Goal: Task Accomplishment & Management: Use online tool/utility

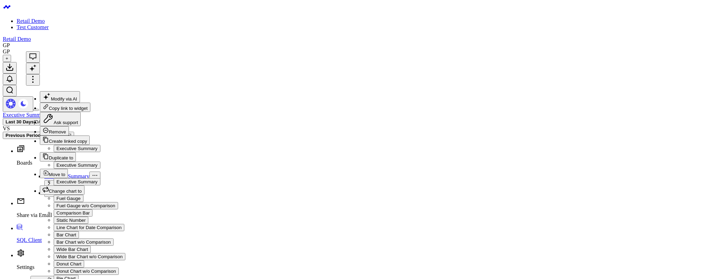
scroll to position [30, 0]
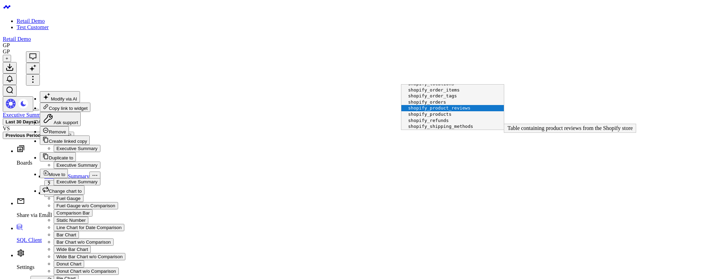
scroll to position [106, 0]
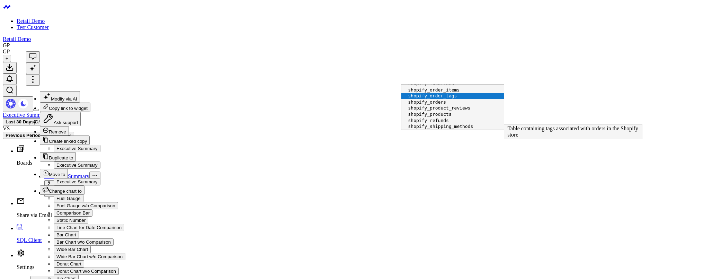
scroll to position [86, 0]
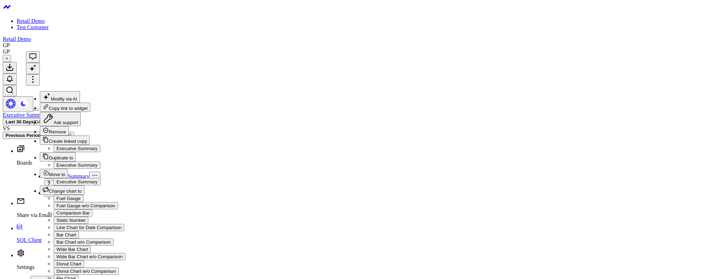
scroll to position [61, 0]
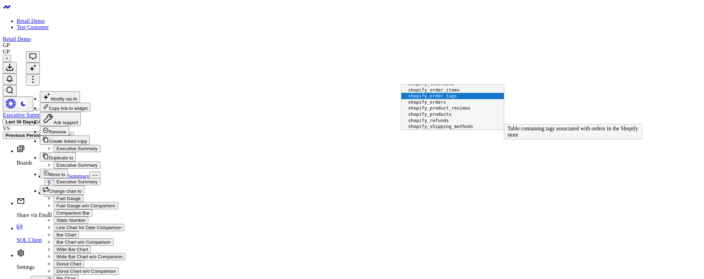
scroll to position [86, 0]
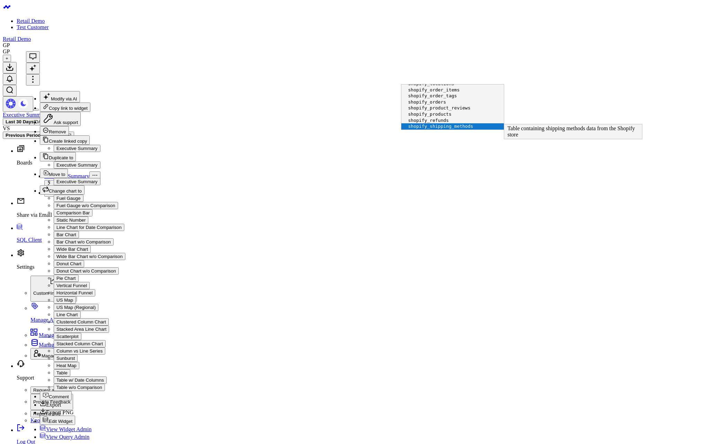
scroll to position [0, 0]
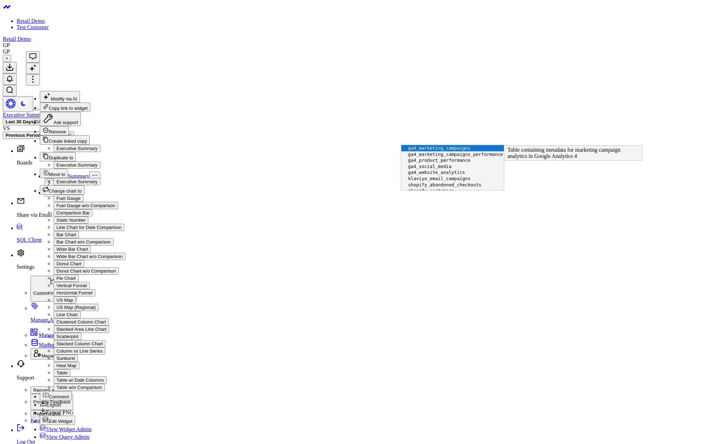
scroll to position [125, 0]
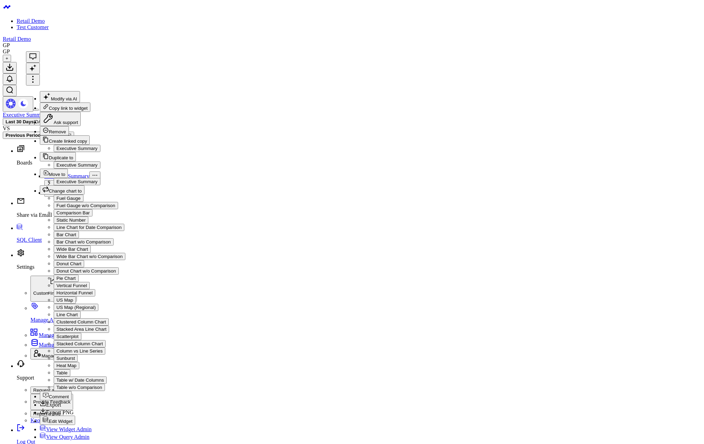
radio input"] "true"
drag, startPoint x: 388, startPoint y: 316, endPoint x: 403, endPoint y: 298, distance: 24.1
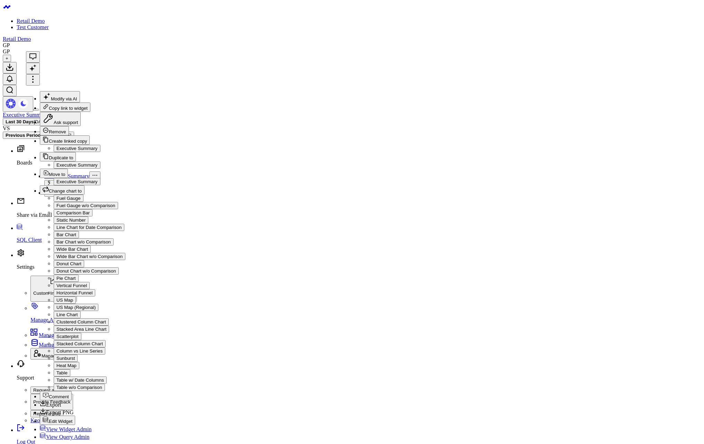
drag, startPoint x: 430, startPoint y: 233, endPoint x: 350, endPoint y: 123, distance: 135.7
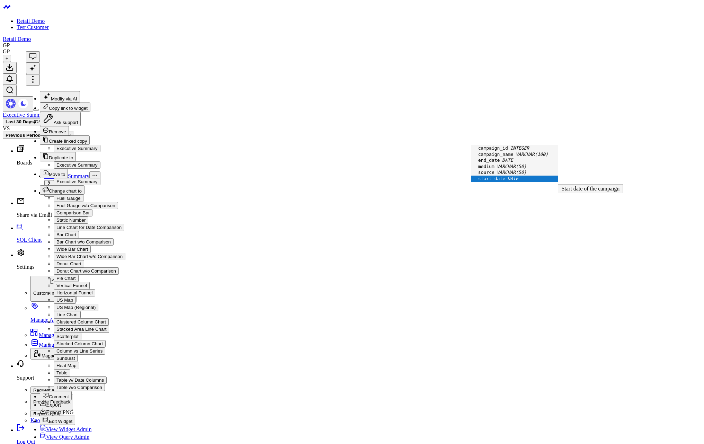
scroll to position [9, 0]
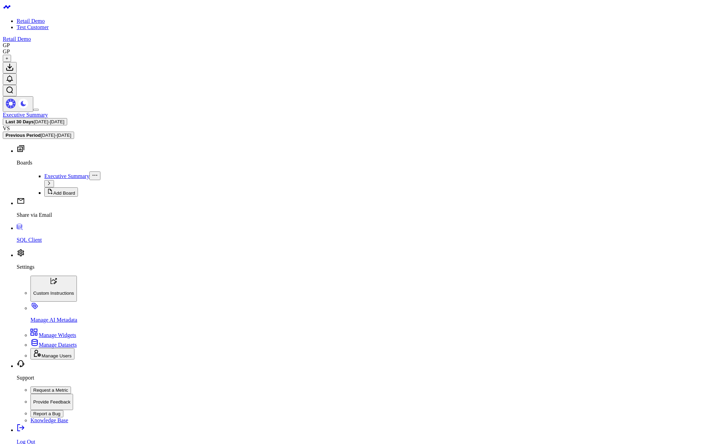
click at [34, 243] on p "SQL Client" at bounding box center [359, 240] width 684 height 6
